Goal: Task Accomplishment & Management: Manage account settings

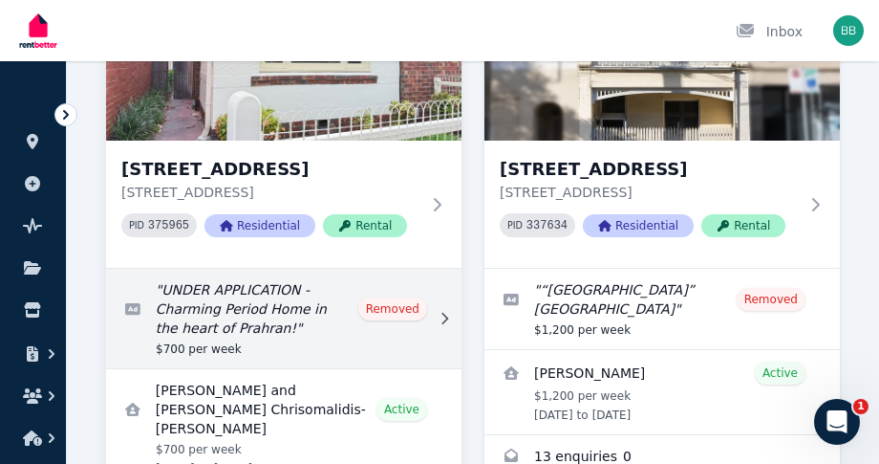
scroll to position [263, 0]
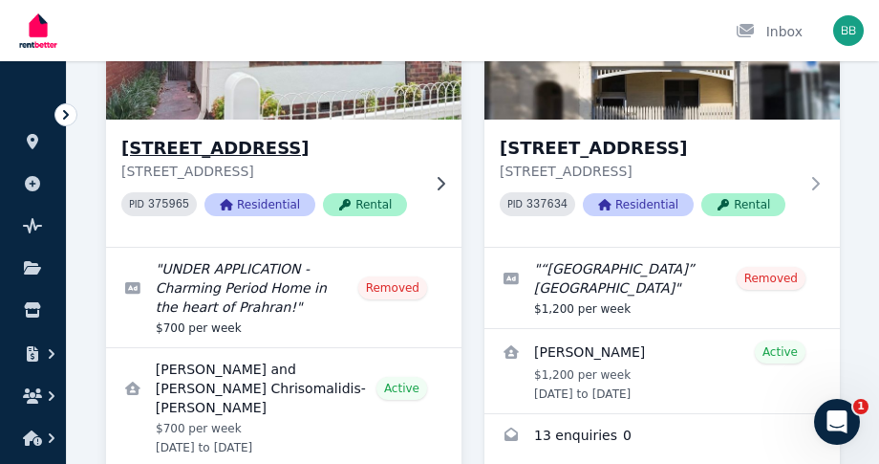
click at [415, 181] on div "[STREET_ADDRESS] PID 375965 Residential Rental" at bounding box center [270, 183] width 298 height 97
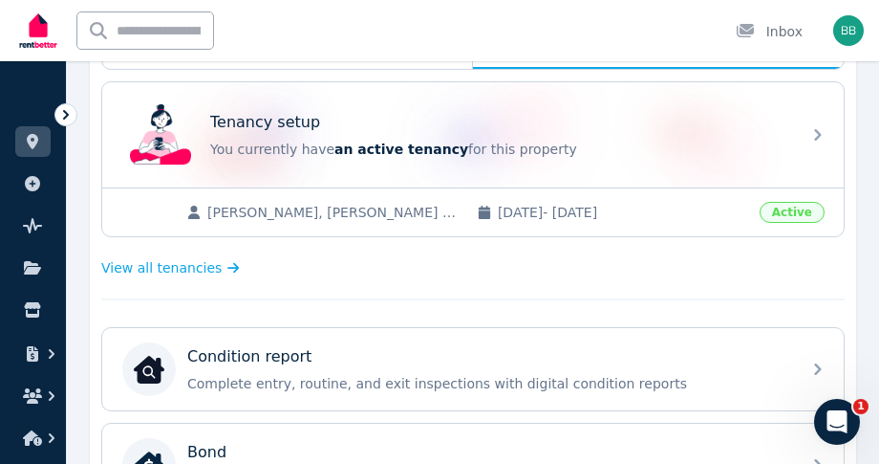
scroll to position [341, 0]
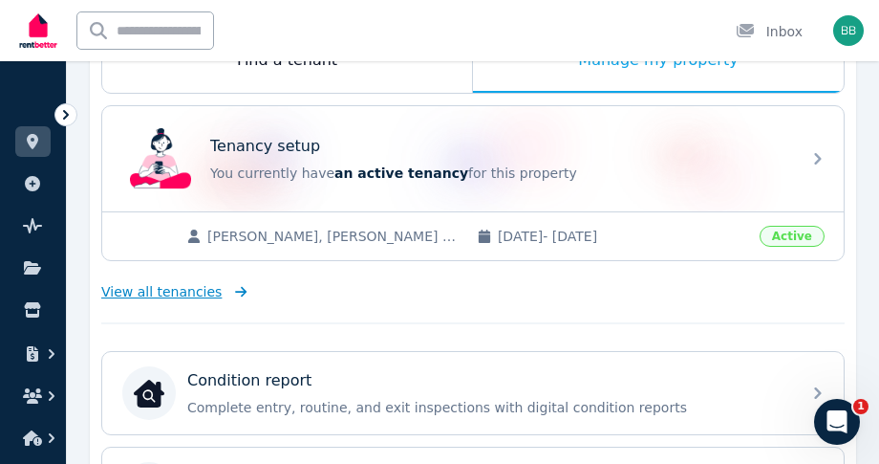
click at [174, 291] on span "View all tenancies" at bounding box center [161, 291] width 120 height 19
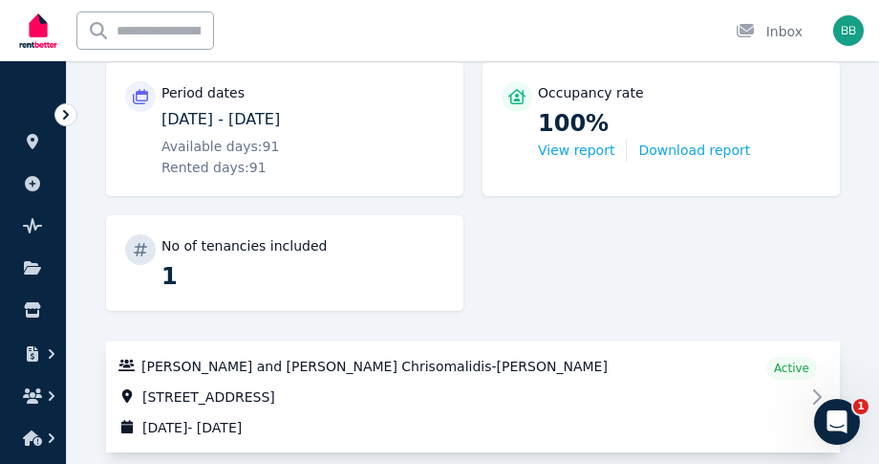
scroll to position [313, 0]
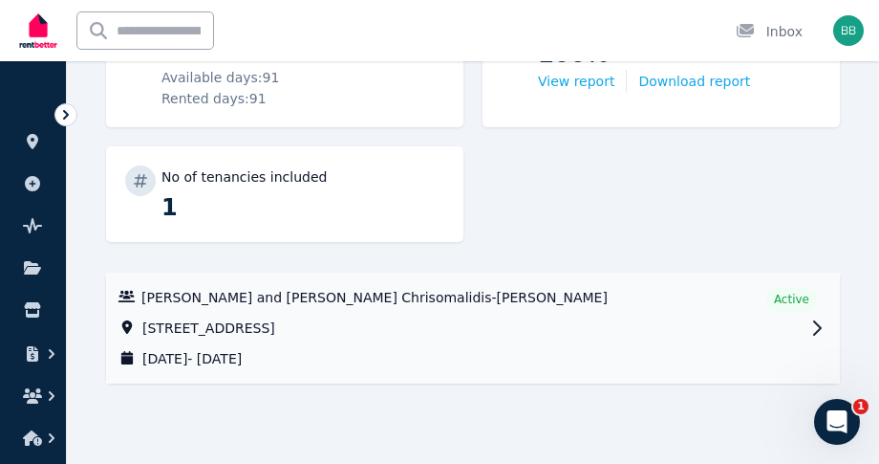
click at [810, 316] on link "View property details" at bounding box center [473, 327] width 734 height 111
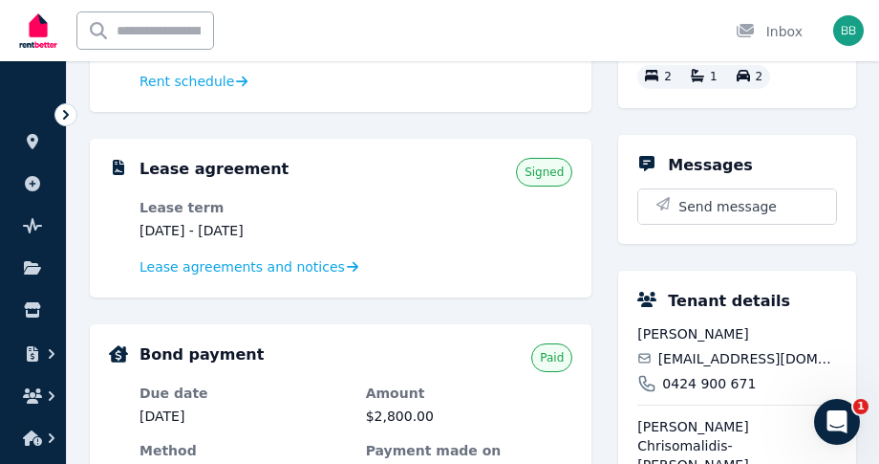
scroll to position [346, 0]
